Goal: Task Accomplishment & Management: Use online tool/utility

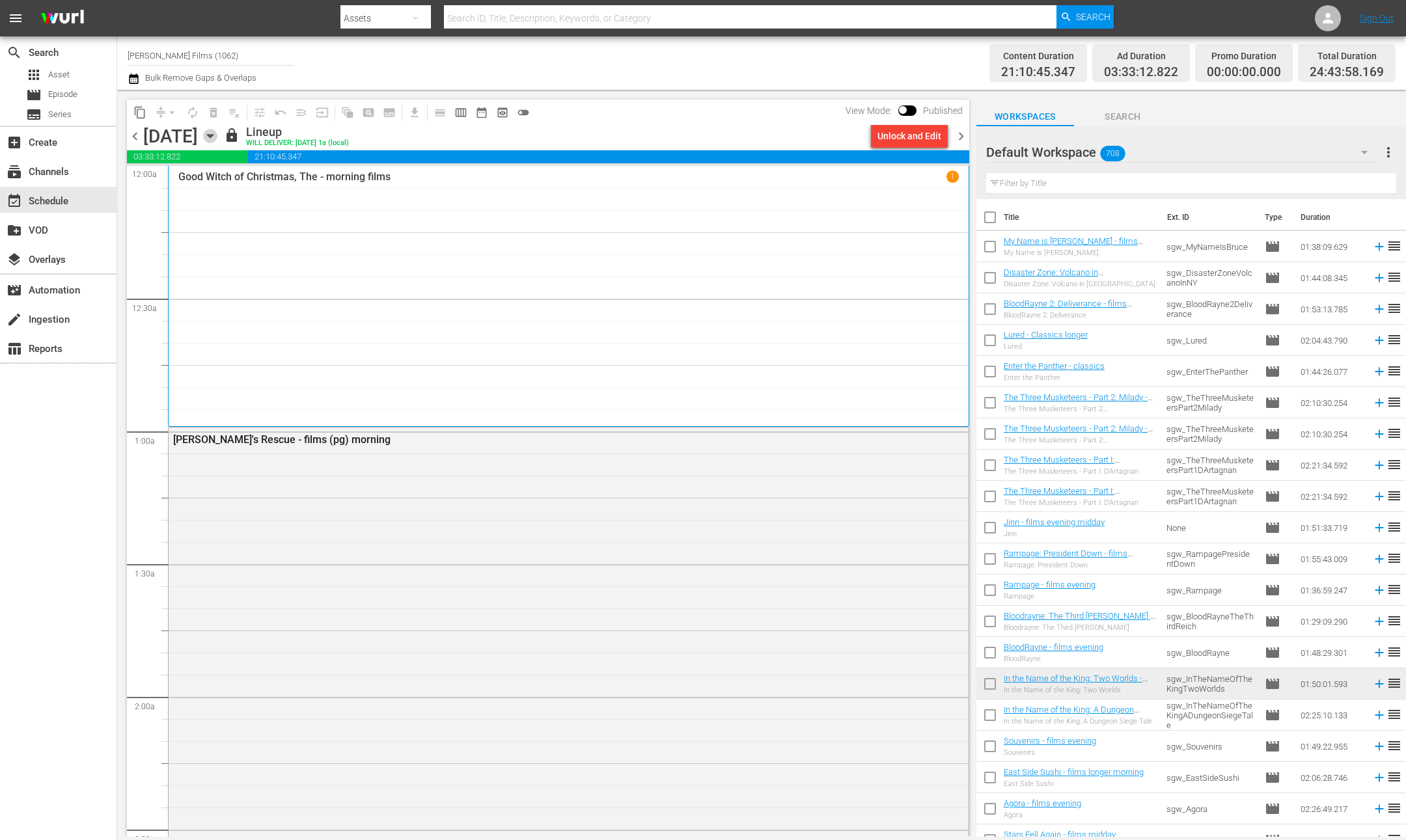
click at [217, 137] on icon "button" at bounding box center [210, 136] width 14 height 14
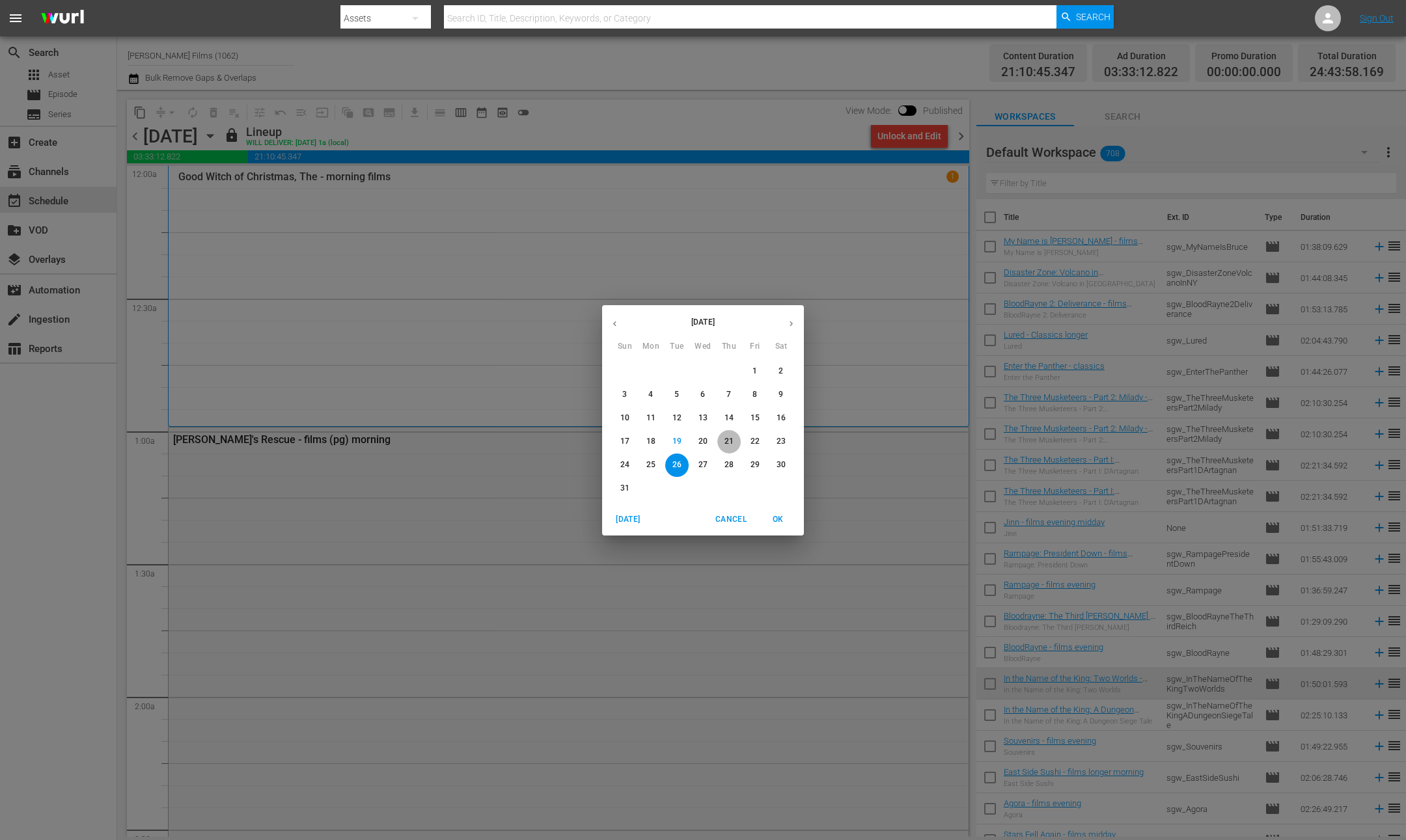
click at [729, 438] on p "21" at bounding box center [729, 442] width 9 height 11
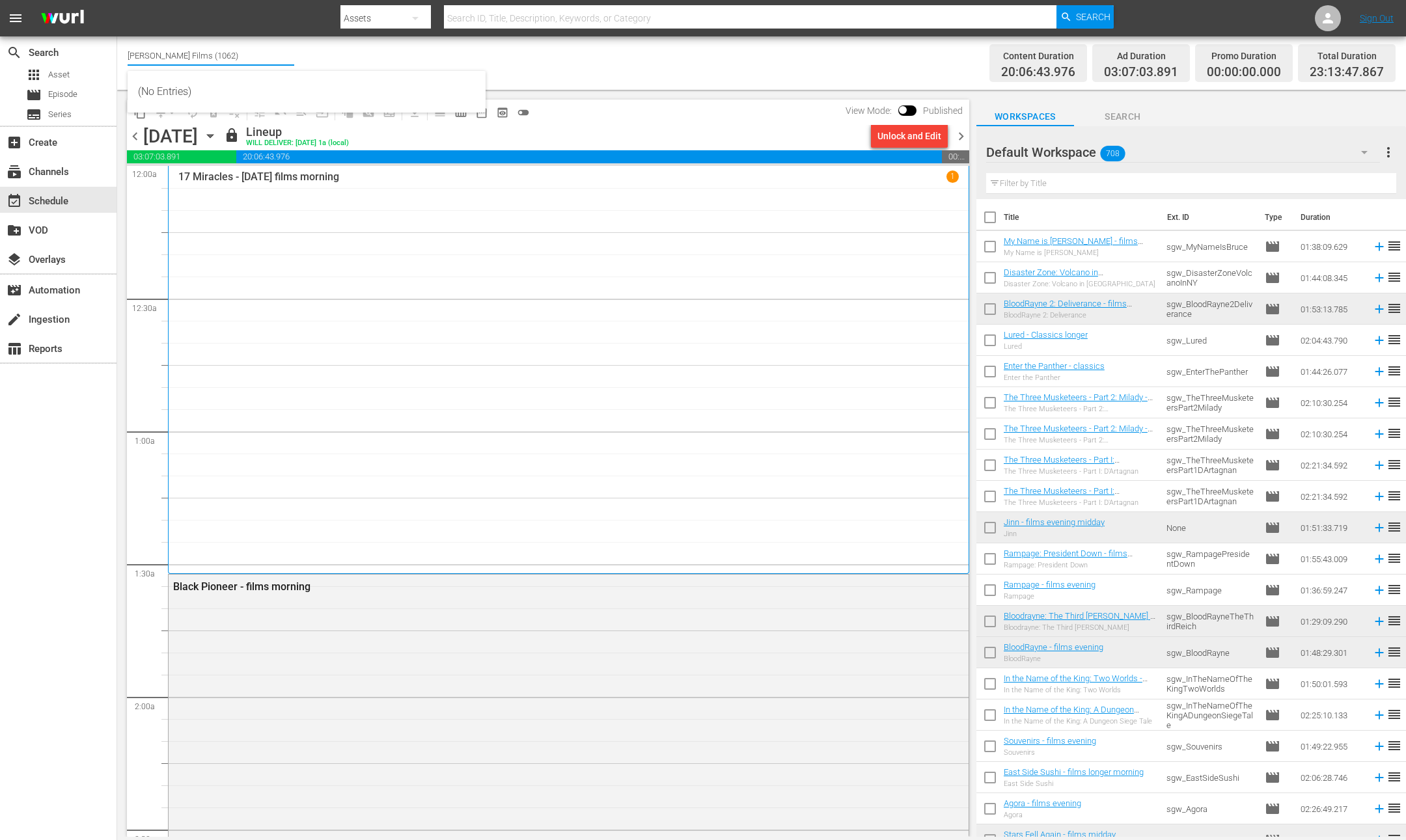
drag, startPoint x: 189, startPoint y: 57, endPoint x: 255, endPoint y: 62, distance: 66.2
click at [255, 62] on input "[PERSON_NAME] Films (1062)" at bounding box center [211, 56] width 167 height 31
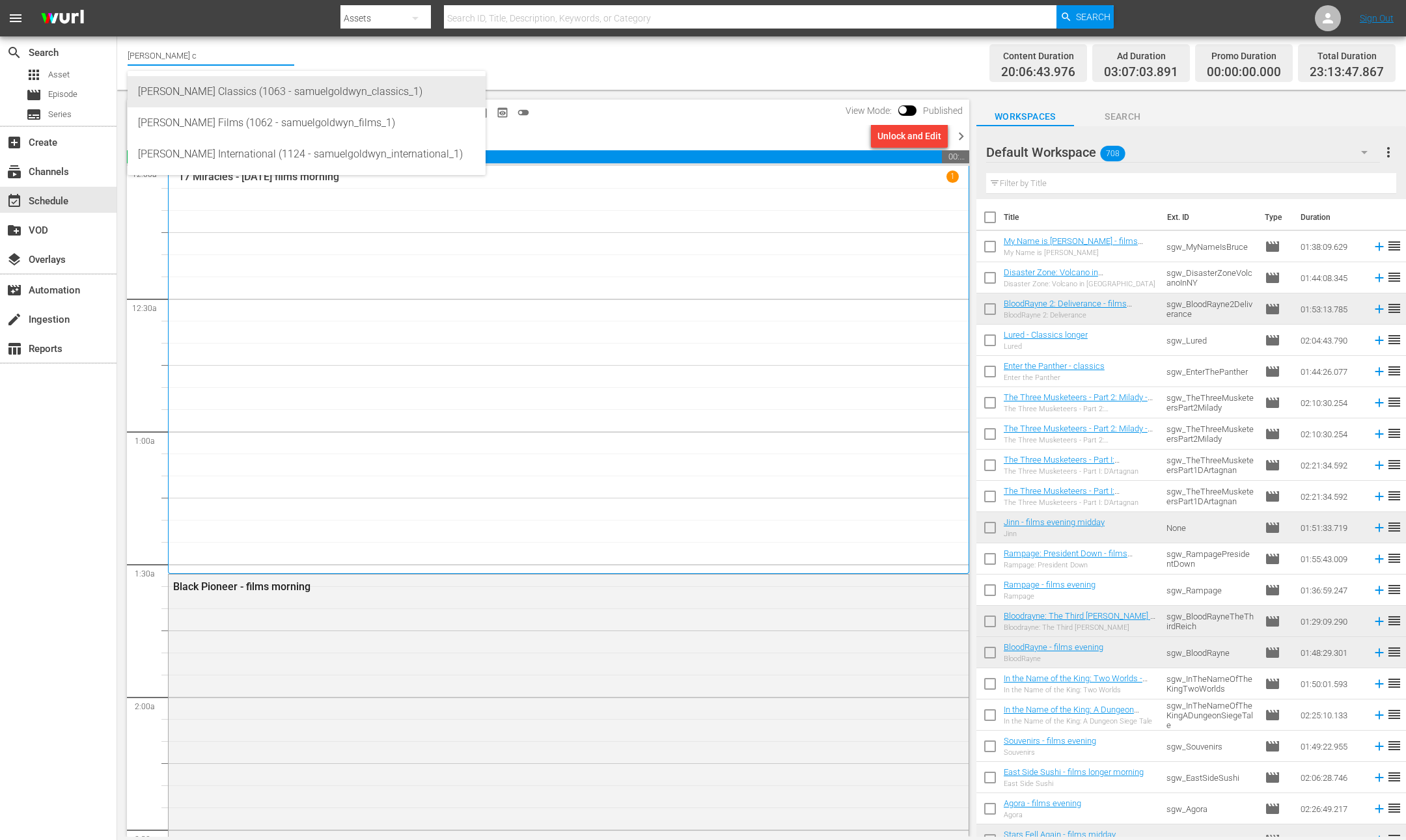
click at [292, 93] on div "[PERSON_NAME] Classics (1063 - samuelgoldwyn_classics_1)" at bounding box center [306, 92] width 337 height 31
type input "[PERSON_NAME] Classics (1063 - samuelgoldwyn_classics_1)"
